Goal: Information Seeking & Learning: Learn about a topic

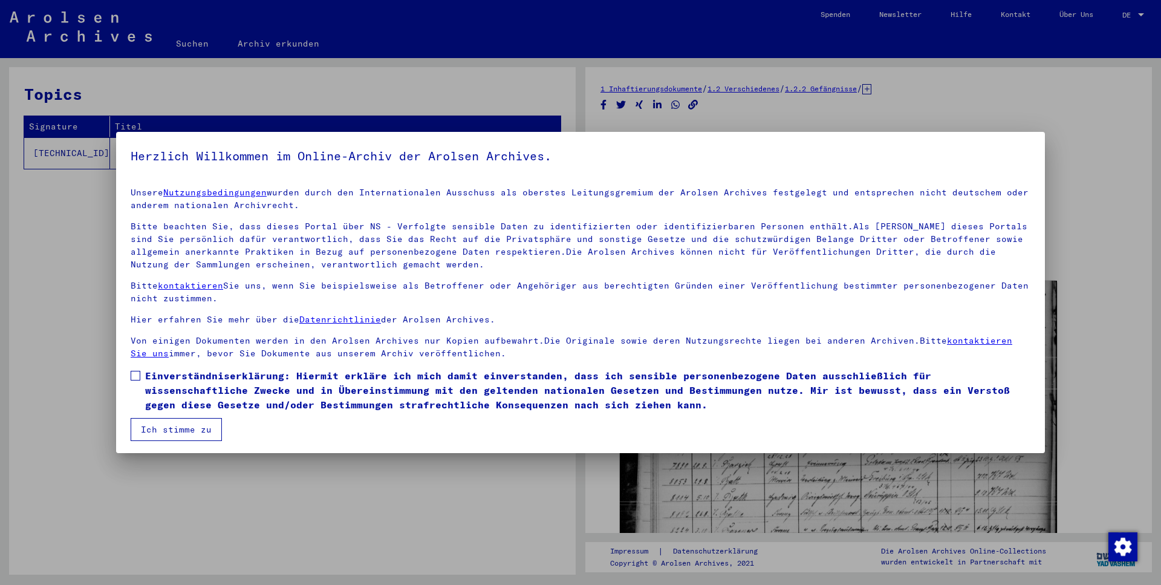
click at [134, 377] on span at bounding box center [136, 376] width 10 height 10
click at [172, 424] on button "Ich stimme zu" at bounding box center [176, 429] width 91 height 23
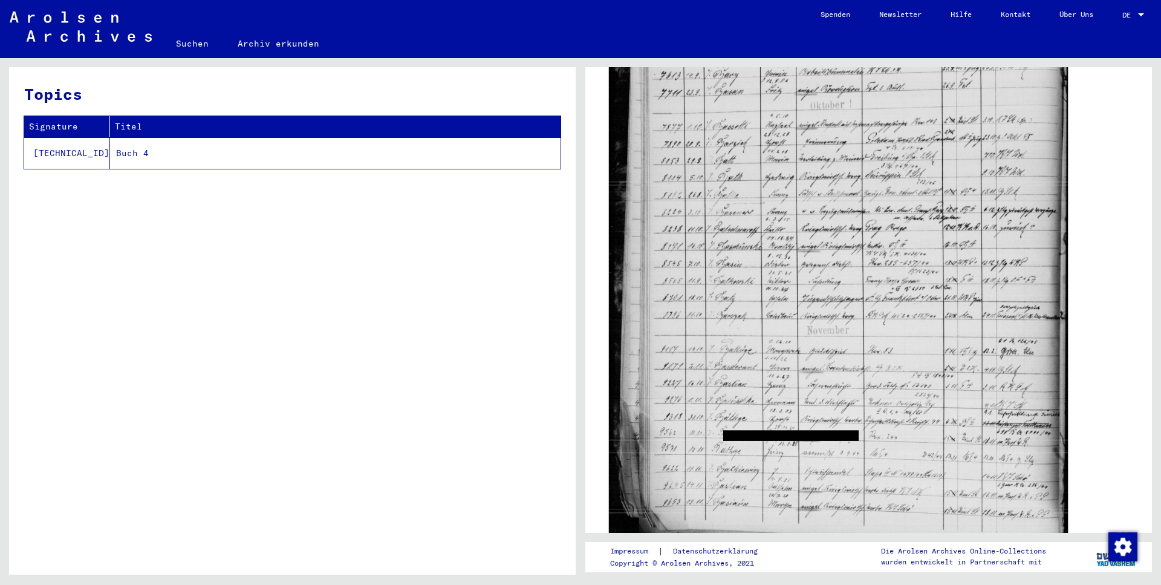
scroll to position [263, 0]
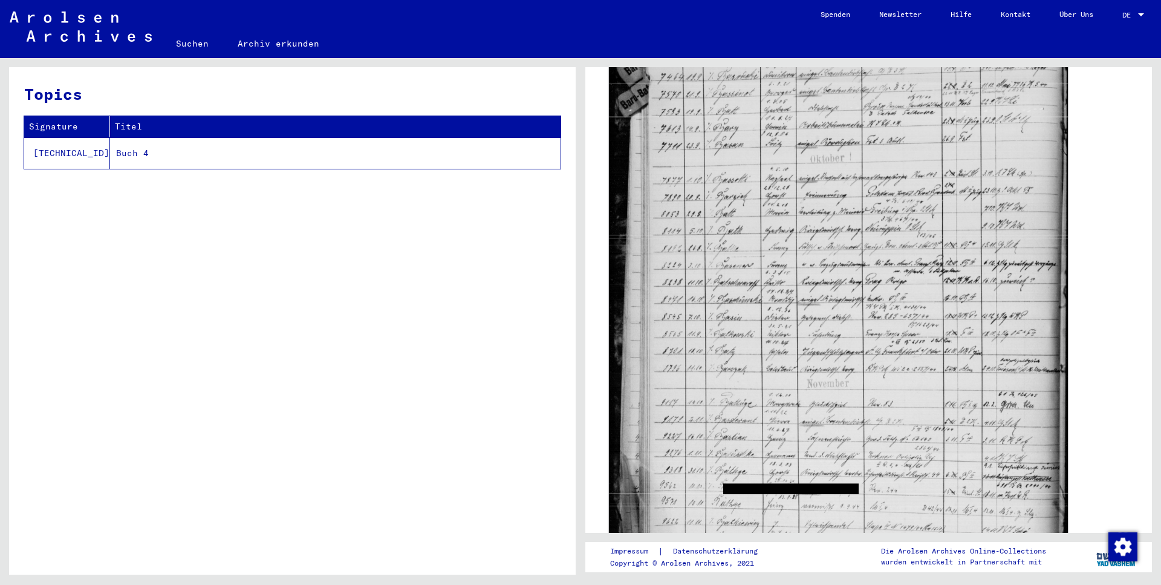
click at [868, 361] on img at bounding box center [838, 300] width 459 height 594
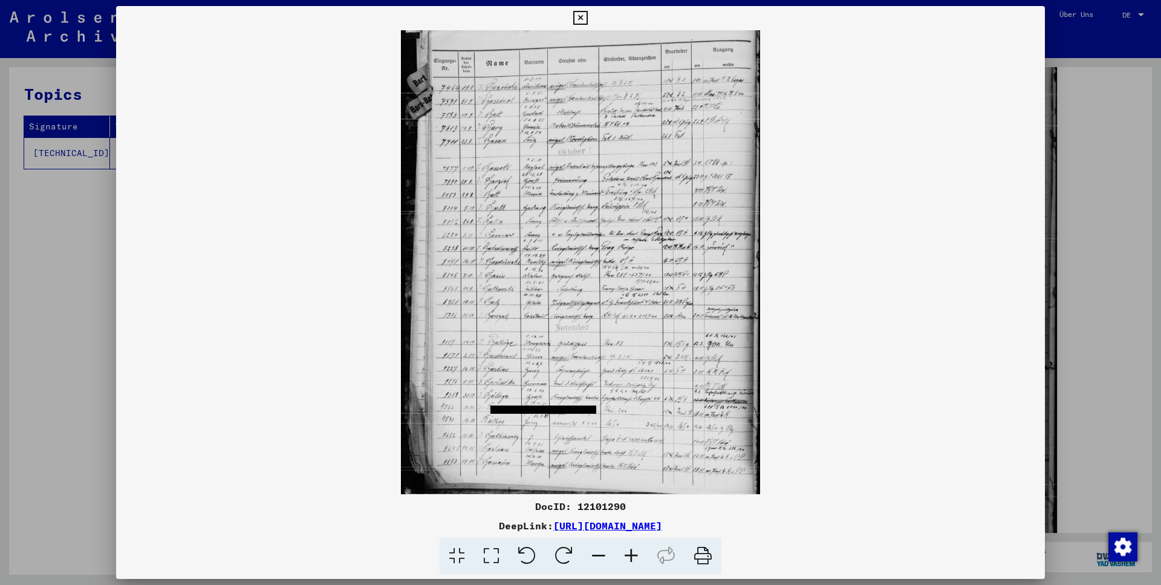
click at [714, 316] on img at bounding box center [580, 262] width 929 height 464
click at [634, 557] on icon at bounding box center [631, 555] width 33 height 37
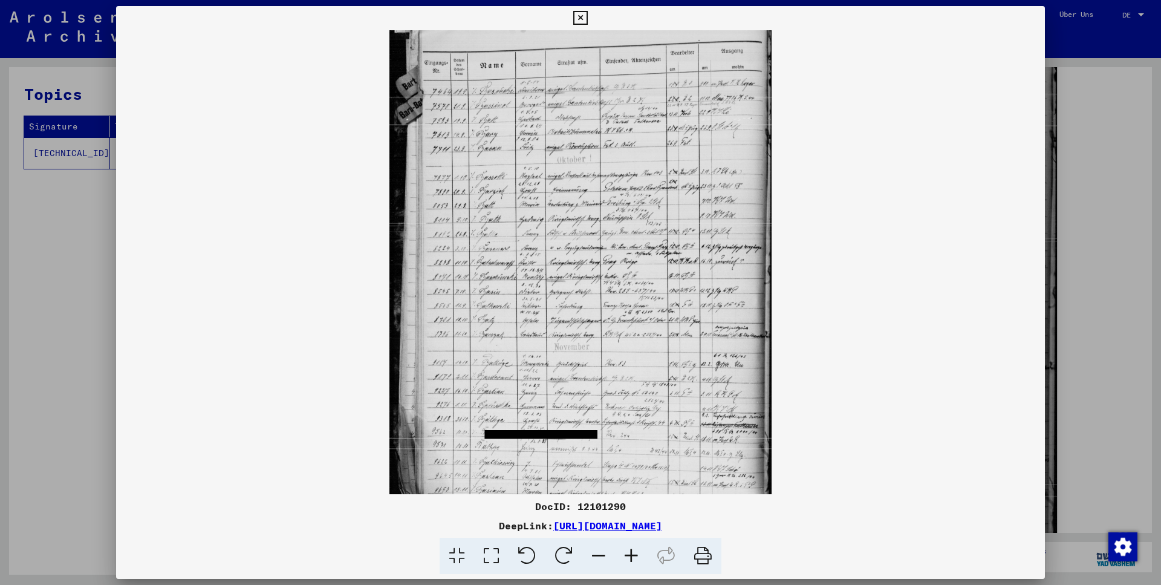
click at [634, 557] on icon at bounding box center [631, 555] width 33 height 37
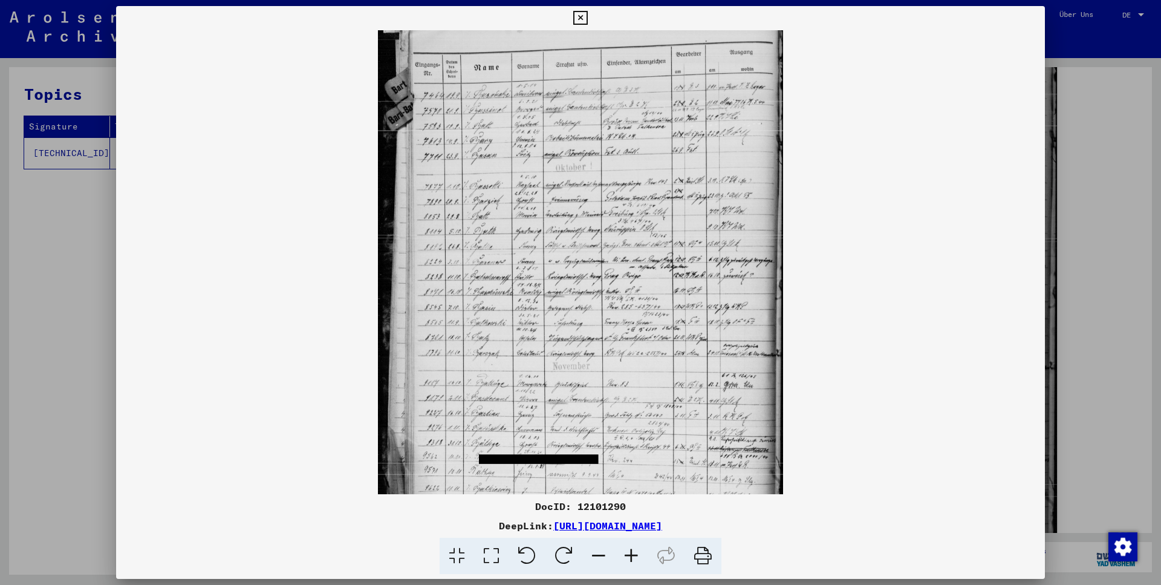
click at [634, 557] on icon at bounding box center [631, 555] width 33 height 37
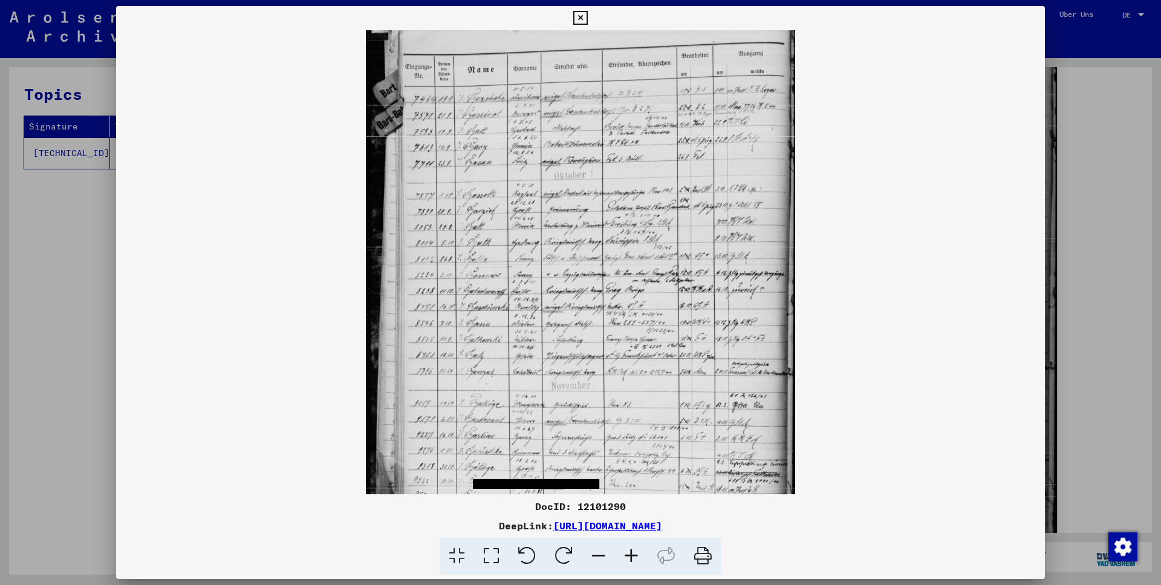
click at [634, 557] on icon at bounding box center [631, 555] width 33 height 37
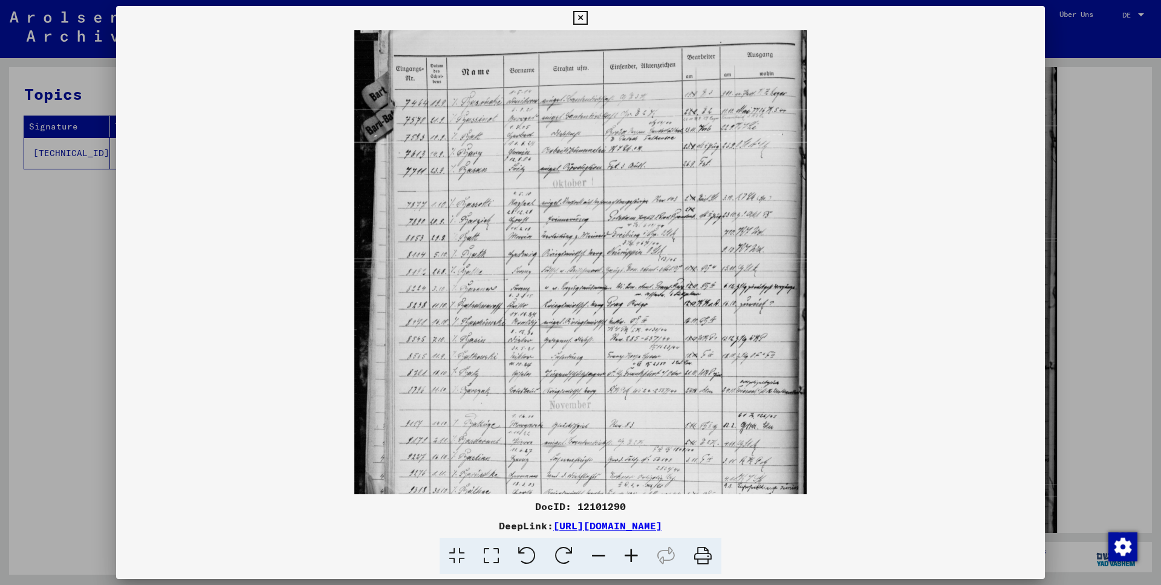
click at [634, 557] on icon at bounding box center [631, 555] width 33 height 37
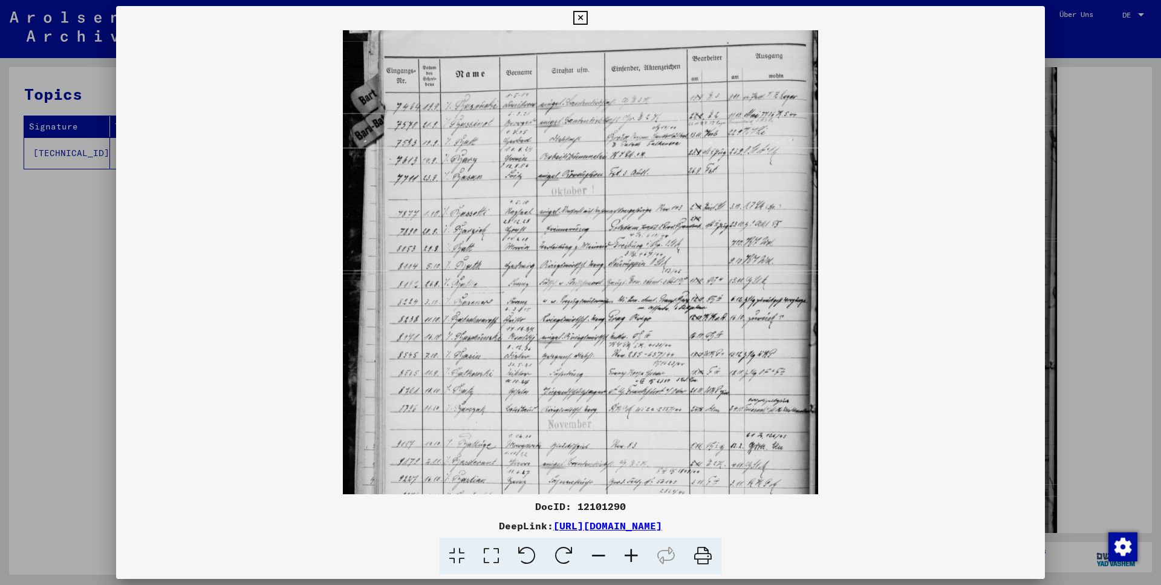
click at [634, 557] on icon at bounding box center [631, 555] width 33 height 37
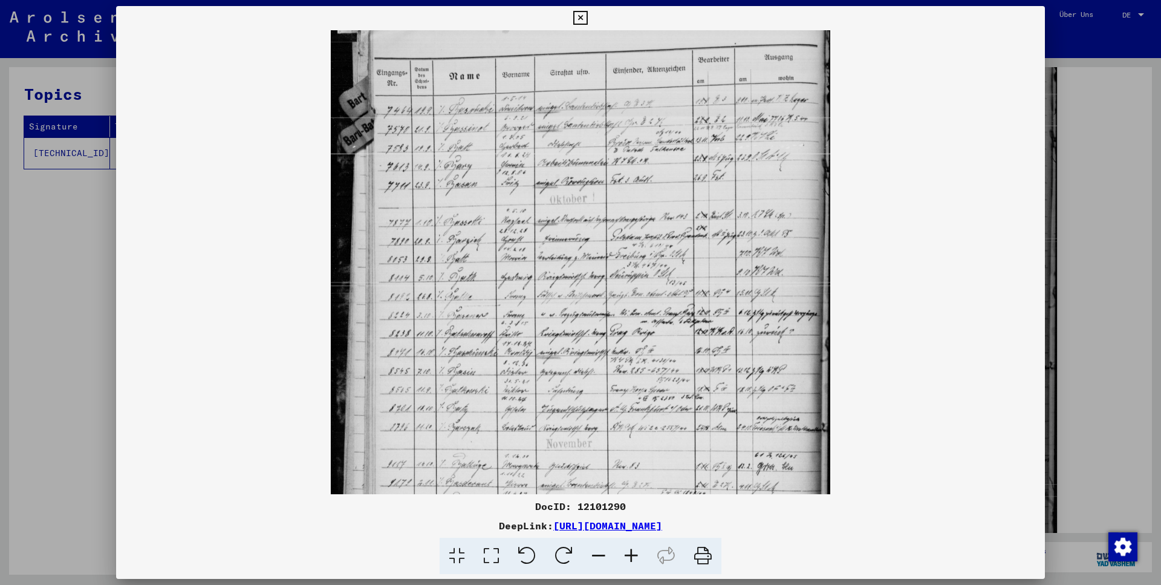
click at [634, 557] on icon at bounding box center [631, 555] width 33 height 37
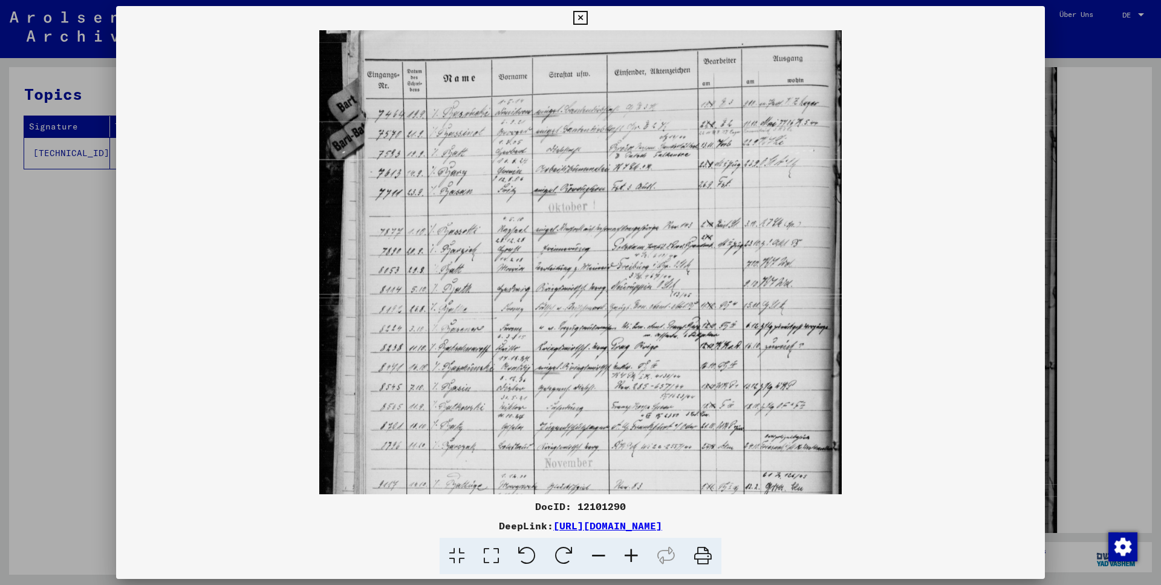
click at [634, 557] on icon at bounding box center [631, 555] width 33 height 37
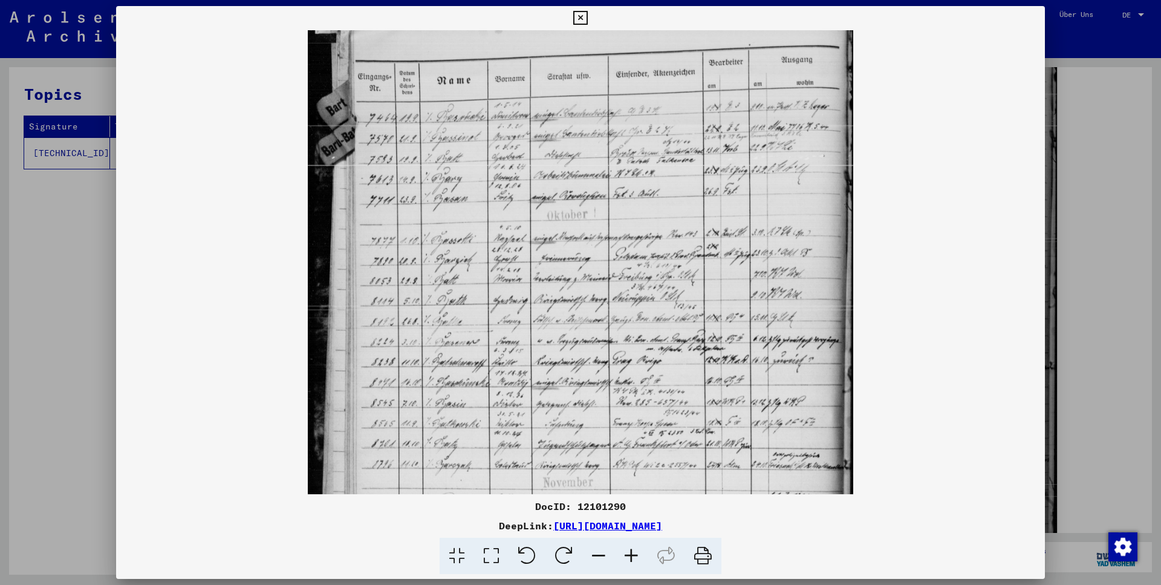
click at [634, 557] on icon at bounding box center [631, 555] width 33 height 37
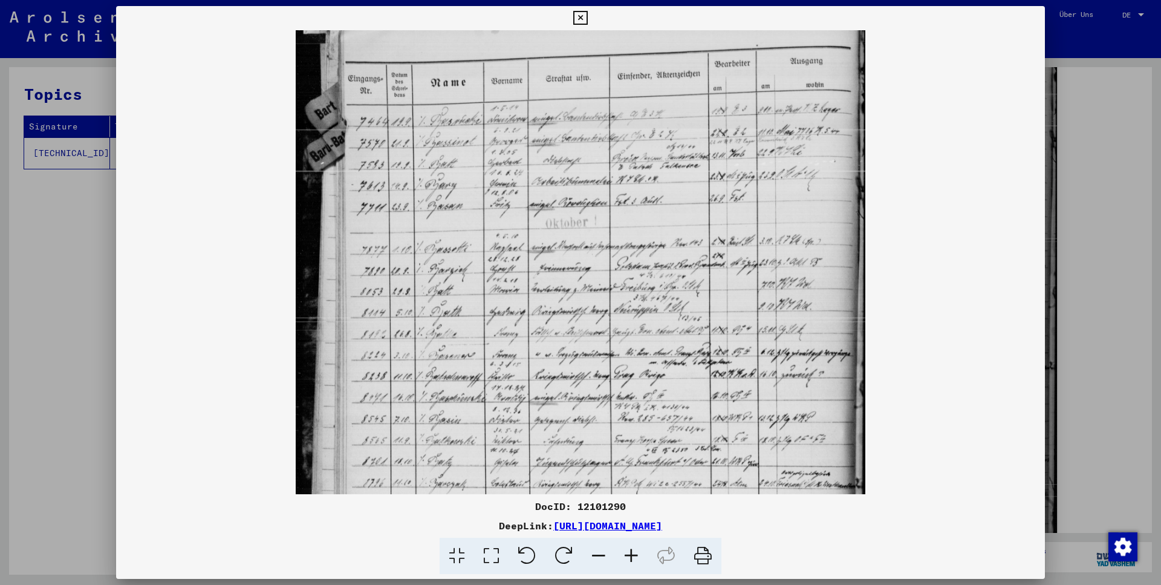
click at [634, 557] on icon at bounding box center [631, 555] width 33 height 37
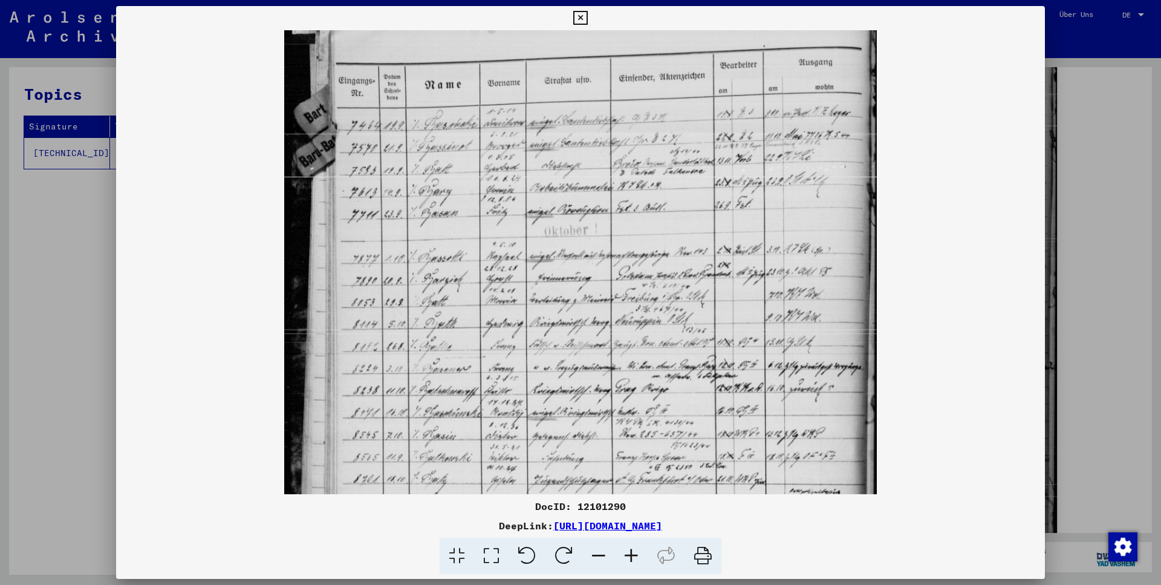
click at [634, 557] on icon at bounding box center [631, 555] width 33 height 37
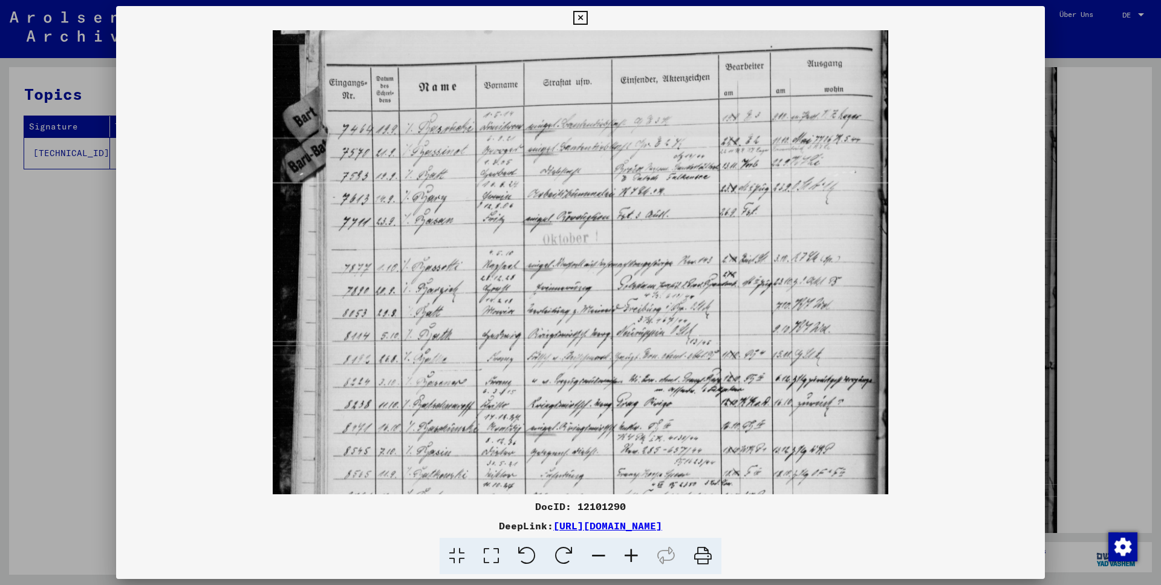
click at [634, 557] on icon at bounding box center [631, 555] width 33 height 37
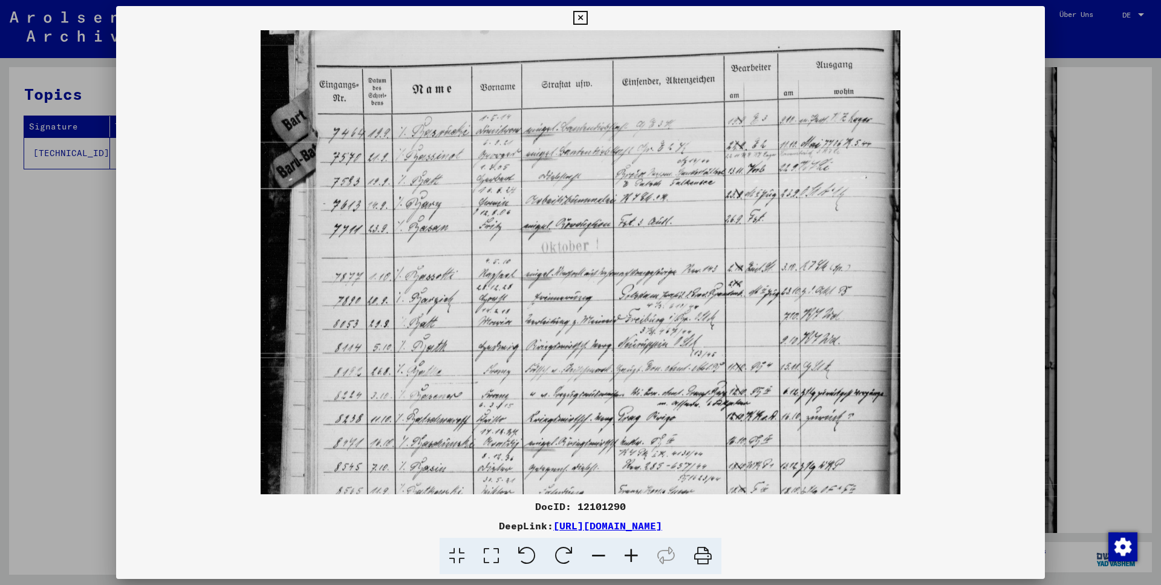
click at [634, 557] on icon at bounding box center [631, 555] width 33 height 37
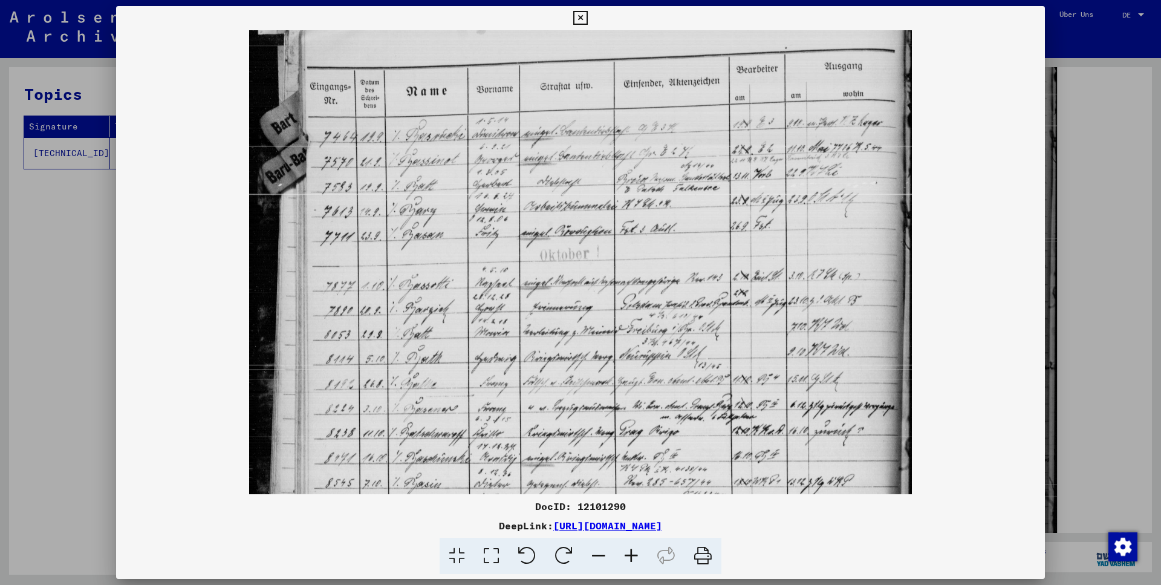
click at [634, 557] on icon at bounding box center [631, 555] width 33 height 37
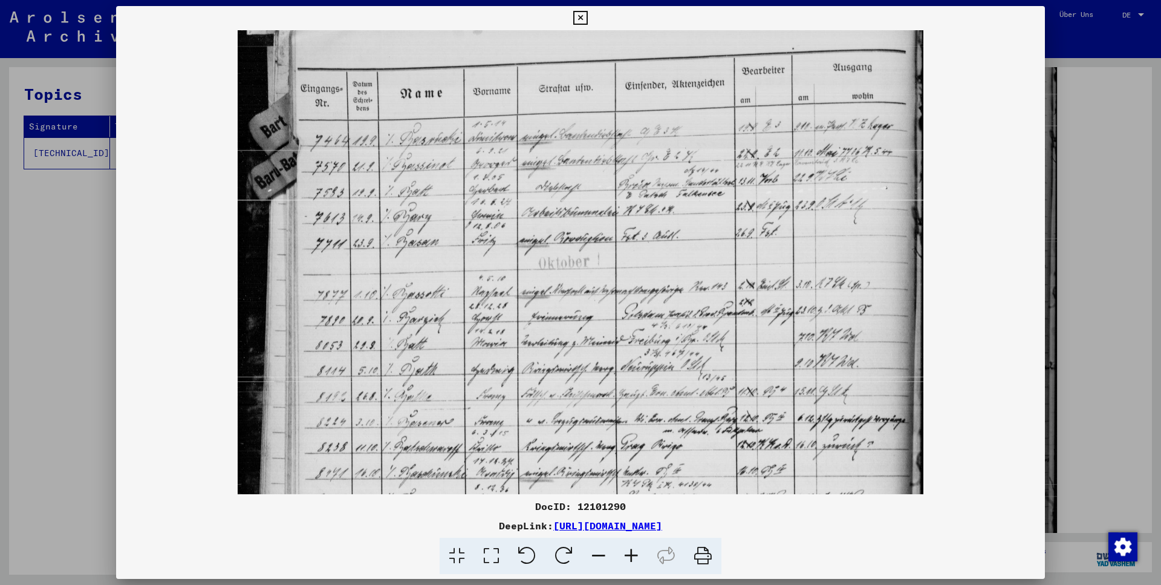
click at [634, 557] on icon at bounding box center [631, 555] width 33 height 37
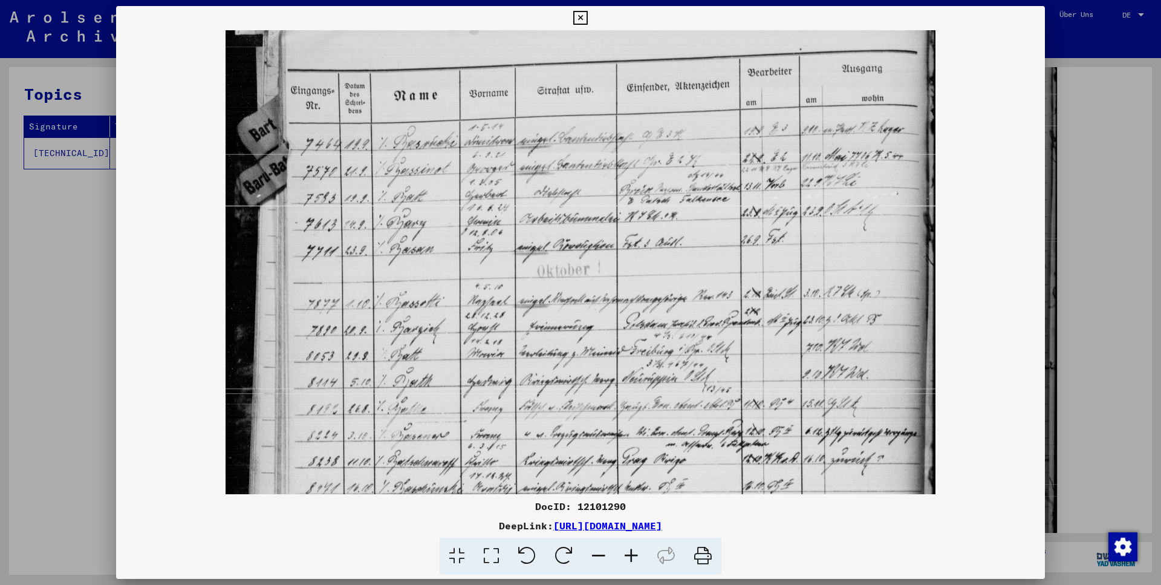
click at [634, 557] on icon at bounding box center [631, 555] width 33 height 37
click at [587, 21] on icon at bounding box center [580, 18] width 14 height 15
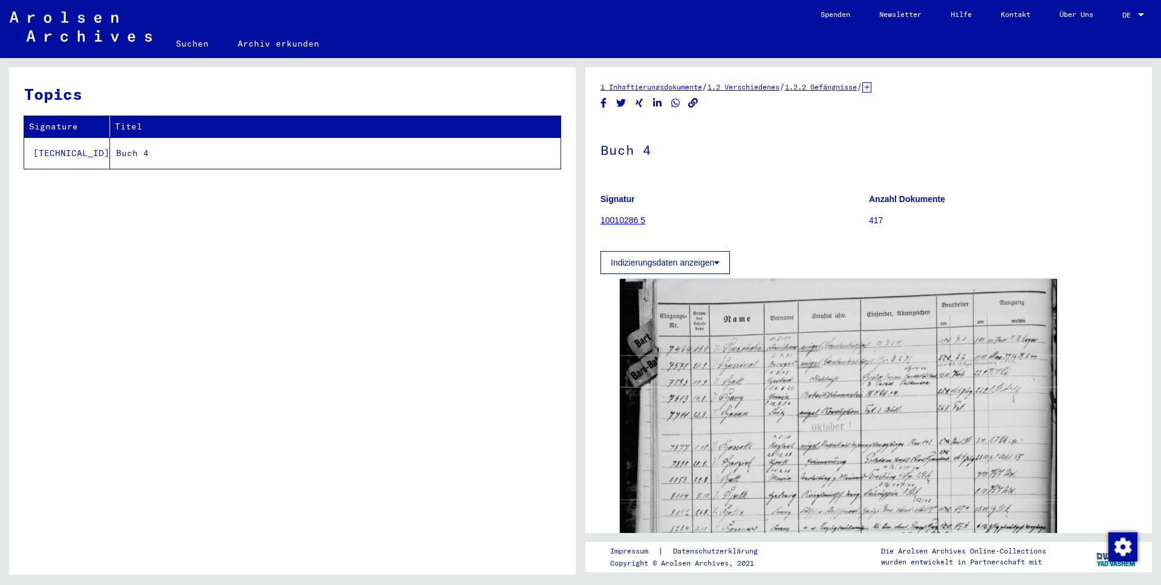
scroll to position [0, 0]
